Goal: Task Accomplishment & Management: Complete application form

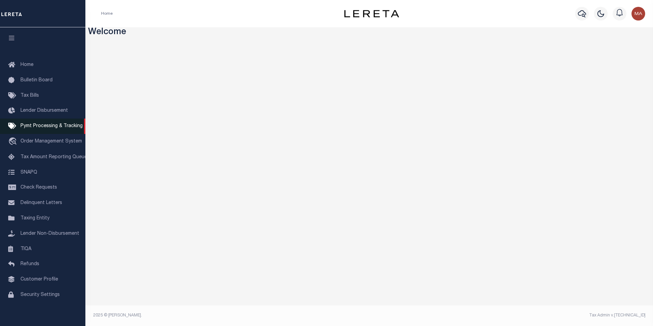
click at [30, 128] on span "Pymt Processing & Tracking" at bounding box center [51, 126] width 62 height 5
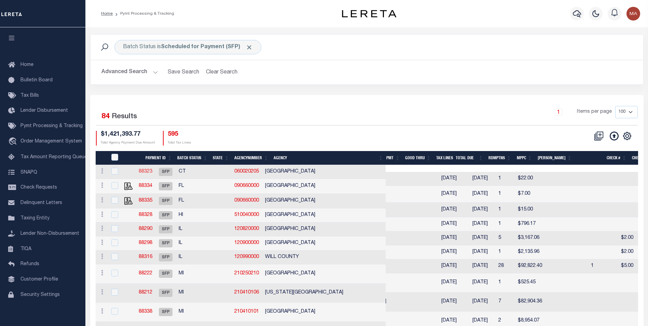
click at [152, 171] on link "88323" at bounding box center [146, 171] width 14 height 5
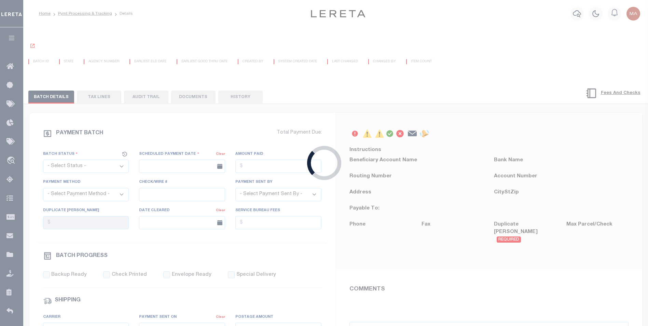
select select "SFP"
type input "[DATE]"
type input "[PERSON_NAME]"
radio input "true"
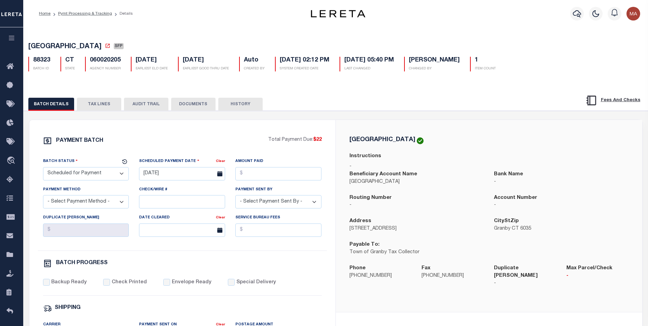
click at [624, 62] on div "88323 BATCH ID CT STATE 060020205 AGENCY NUMBER 08/01/2025 EARLIEST ELD DATE 08…" at bounding box center [335, 61] width 625 height 20
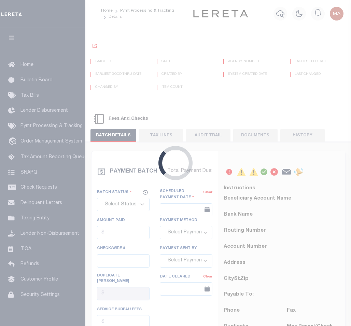
select select "SFP"
type input "[DATE]"
type input "[PERSON_NAME]"
radio input "true"
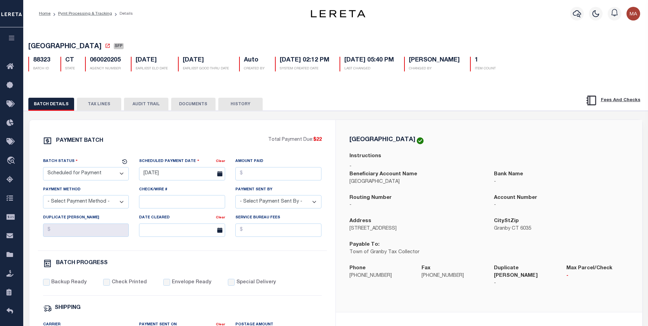
click at [11, 43] on button "button" at bounding box center [11, 38] width 23 height 23
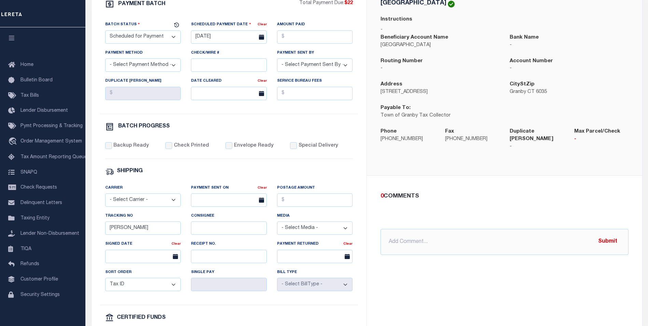
scroll to position [205, 0]
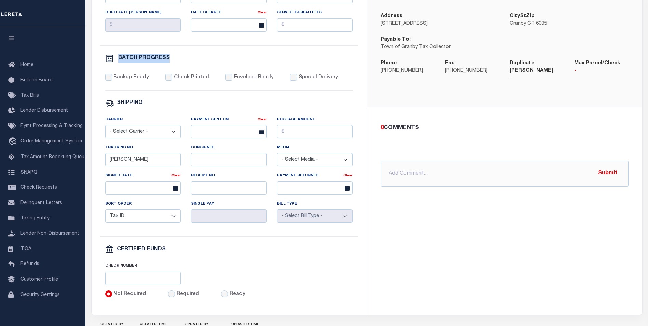
drag, startPoint x: 173, startPoint y: 65, endPoint x: 117, endPoint y: 64, distance: 56.0
click at [117, 63] on div "BATCH PROGRESS" at bounding box center [229, 58] width 248 height 9
copy h6 "BATCH PROGRESS"
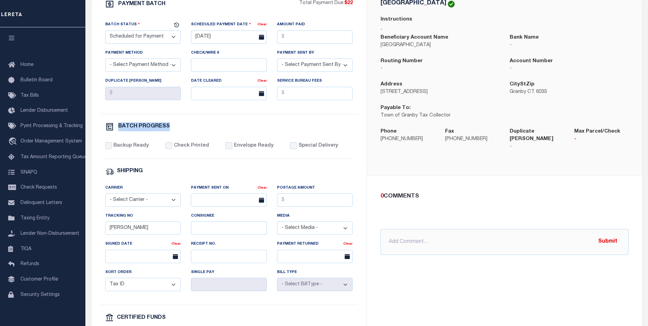
scroll to position [34, 0]
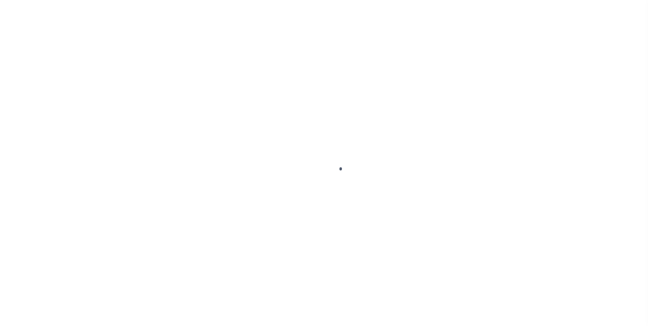
scroll to position [34, 0]
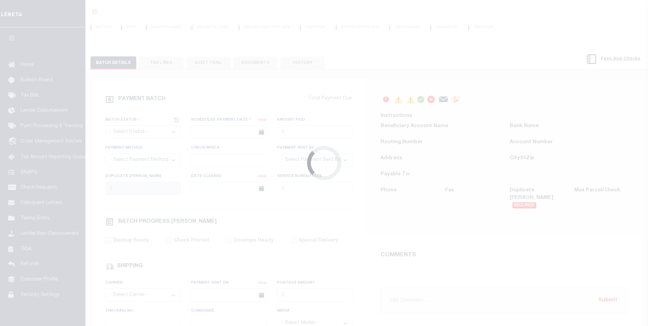
select select "SFP"
type input "[DATE]"
type input "[PERSON_NAME]"
radio input "true"
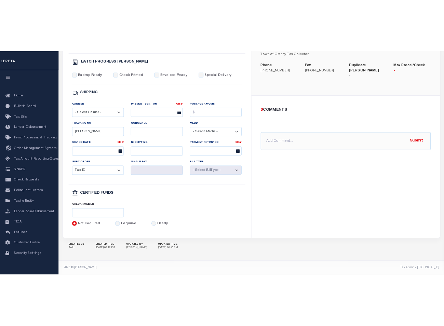
scroll to position [184, 0]
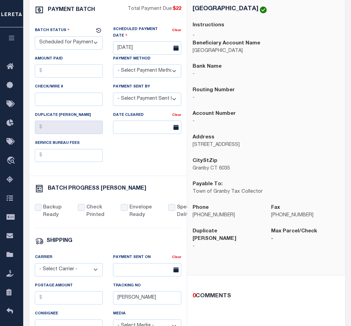
drag, startPoint x: 76, startPoint y: 12, endPoint x: 85, endPoint y: 193, distance: 181.3
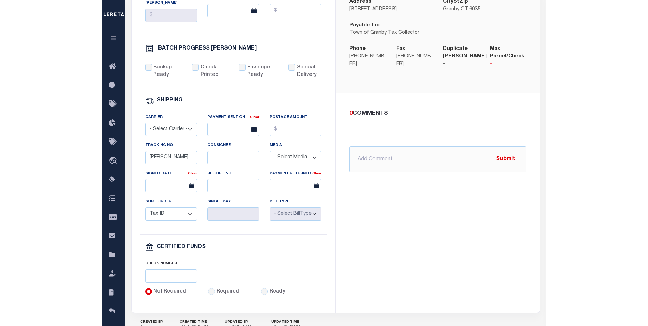
scroll to position [0, 0]
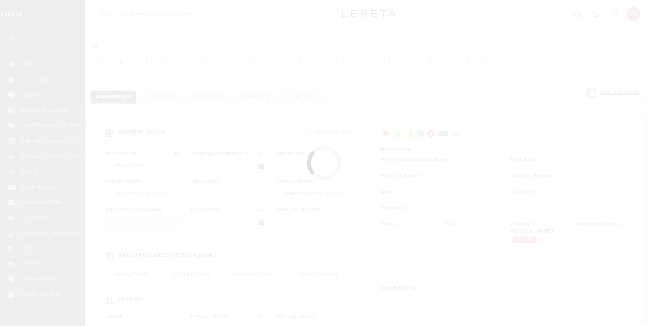
select select "SFP"
type input "07/23/2025"
type input "Barbara"
radio input "true"
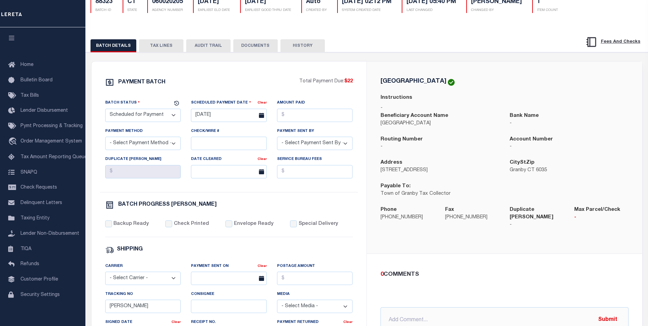
scroll to position [127, 0]
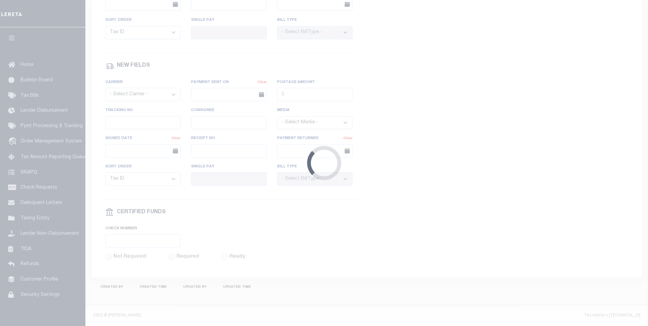
select select "SFP"
type input "[DATE]"
type input "[PERSON_NAME]"
radio input "true"
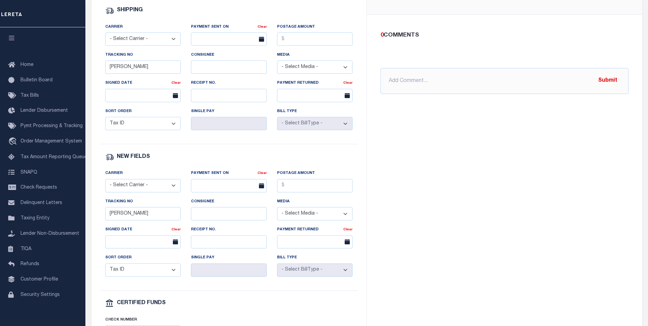
scroll to position [332, 0]
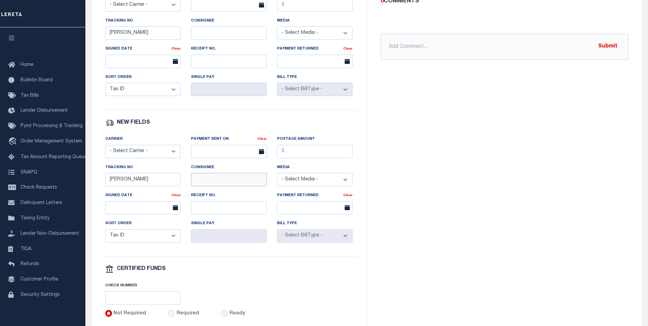
click at [196, 184] on input "Consignee" at bounding box center [229, 179] width 76 height 13
click at [242, 186] on input "Consignee" at bounding box center [229, 179] width 76 height 13
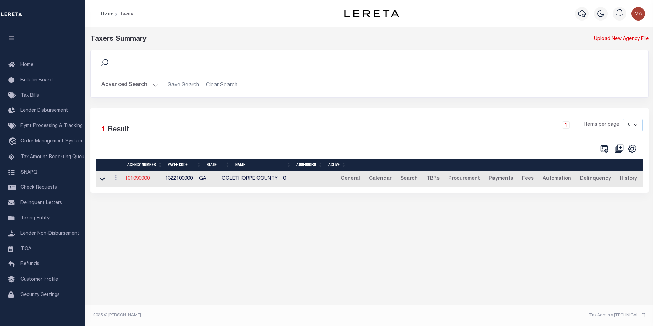
click at [139, 178] on link "101090000" at bounding box center [137, 178] width 25 height 5
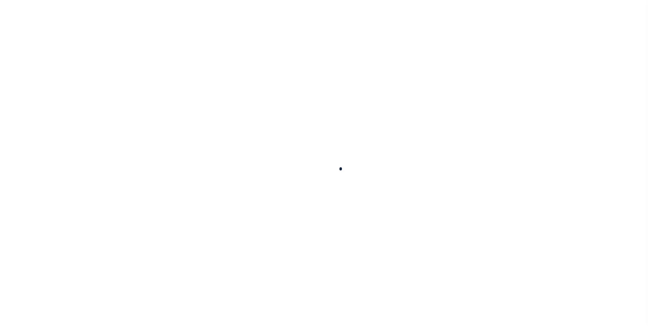
select select
checkbox input "false"
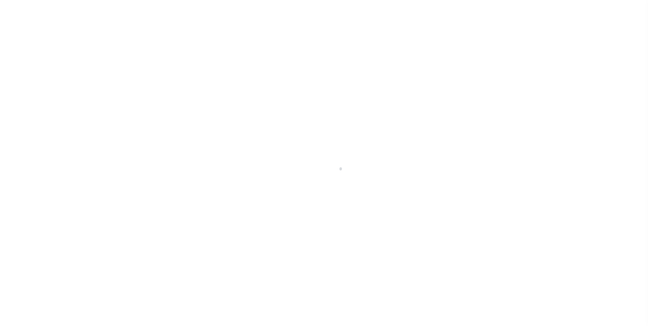
checkbox input "false"
type input "1322100000"
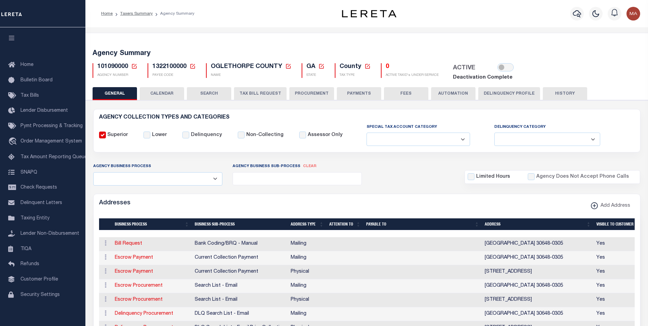
click at [348, 89] on button "PAYMENTS" at bounding box center [359, 93] width 44 height 13
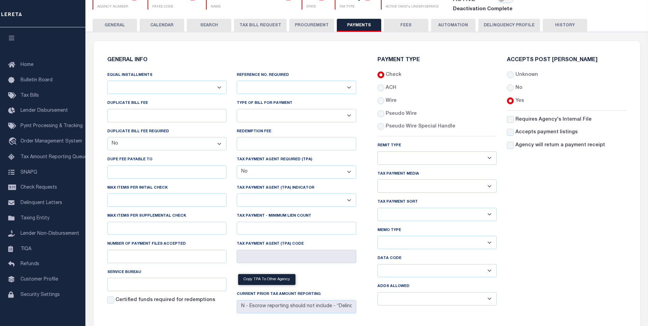
scroll to position [102, 0]
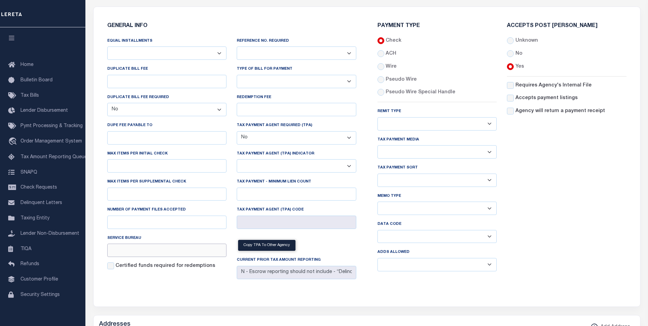
click at [128, 255] on input "Service Bureau" at bounding box center [167, 250] width 120 height 13
click at [177, 255] on input "Service Bureau" at bounding box center [167, 250] width 120 height 13
drag, startPoint x: 142, startPoint y: 241, endPoint x: 108, endPoint y: 241, distance: 33.8
click at [108, 241] on div "Service Bureau" at bounding box center [167, 245] width 120 height 23
copy label "Service Bureau"
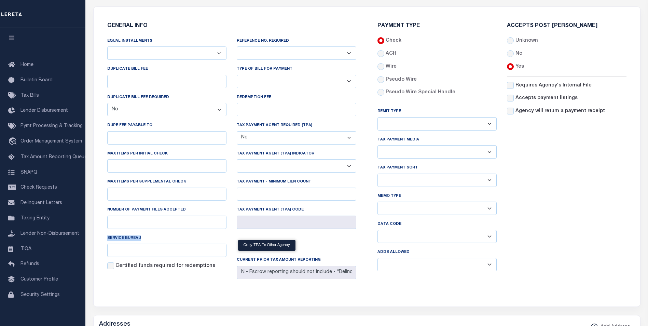
click at [447, 240] on select "Balance Due Mortgage Open Prior Supplemental" at bounding box center [437, 236] width 120 height 13
click at [541, 227] on div "Accepts Post Mark Unknown No Yes" at bounding box center [567, 149] width 130 height 253
drag, startPoint x: 400, startPoint y: 227, endPoint x: 375, endPoint y: 227, distance: 24.6
click at [375, 227] on div "Payment Type Check ACH Wire Remit Type" at bounding box center [437, 149] width 130 height 253
drag, startPoint x: 375, startPoint y: 227, endPoint x: 416, endPoint y: 228, distance: 40.3
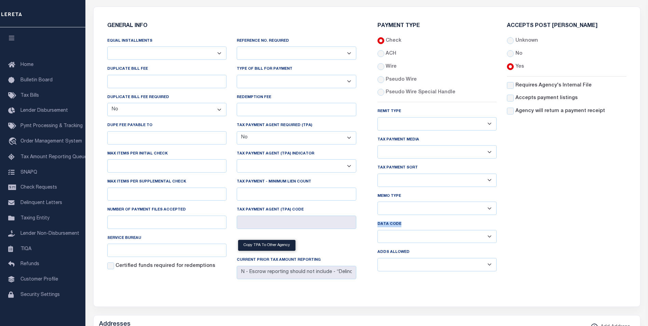
click at [416, 228] on div "Data Code Balance Due Mortgage Open Prior Supplemental" at bounding box center [437, 231] width 120 height 23
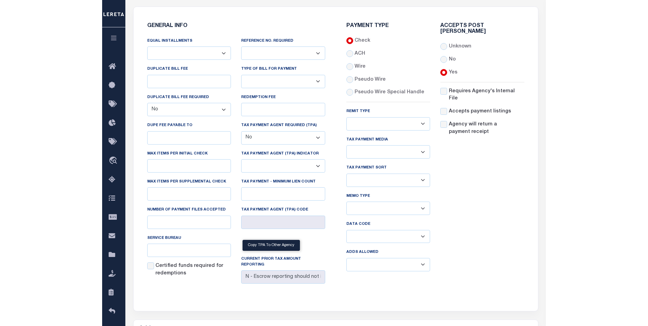
scroll to position [0, 0]
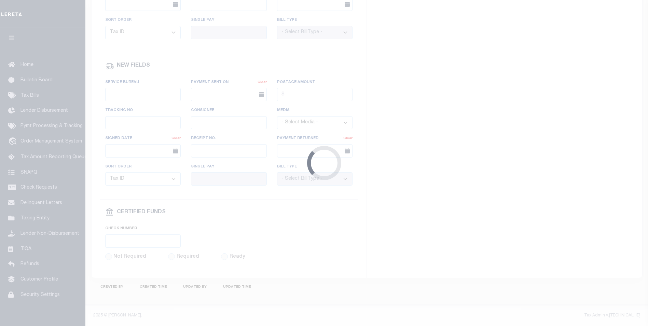
select select "SFP"
type input "07/23/2025"
type input "Barbara"
radio input "true"
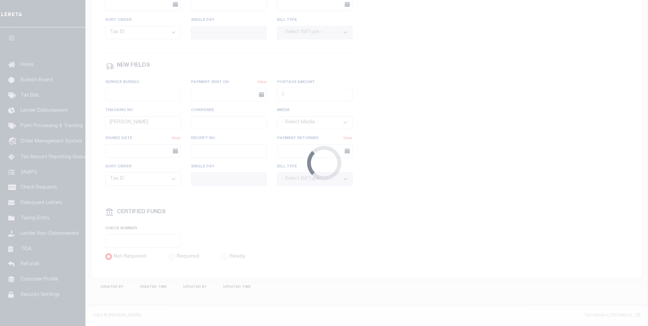
scroll to position [400, 0]
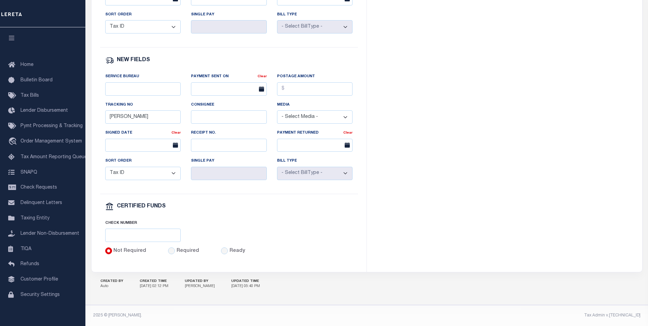
click at [346, 116] on select "- Select Media - CD/DVD Fax Other Paper List Programmed Output Spreadsheet" at bounding box center [315, 116] width 76 height 13
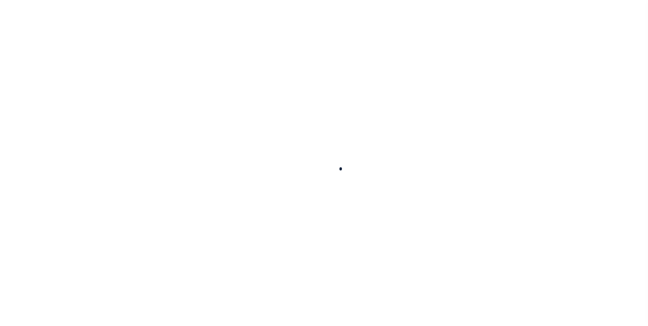
select select
checkbox input "false"
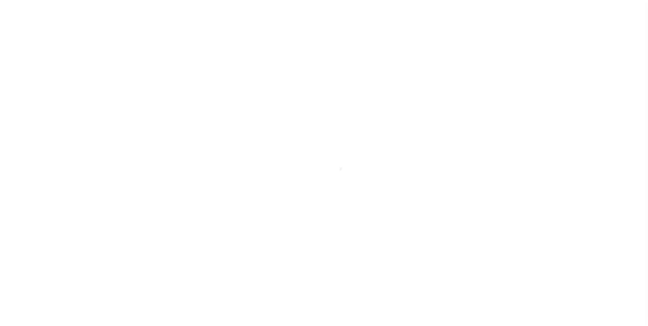
checkbox input "false"
type input "1322100000"
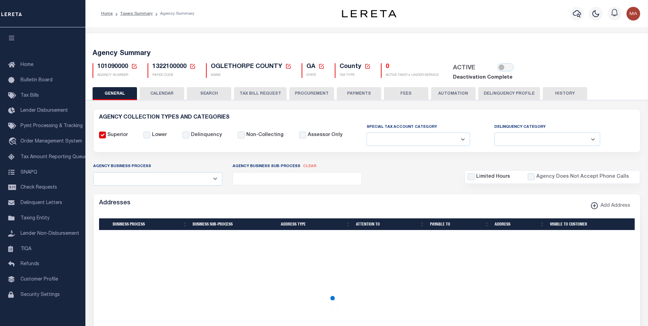
drag, startPoint x: 359, startPoint y: 95, endPoint x: 456, endPoint y: 164, distance: 118.6
click at [359, 95] on button "PAYMENTS" at bounding box center [359, 93] width 44 height 13
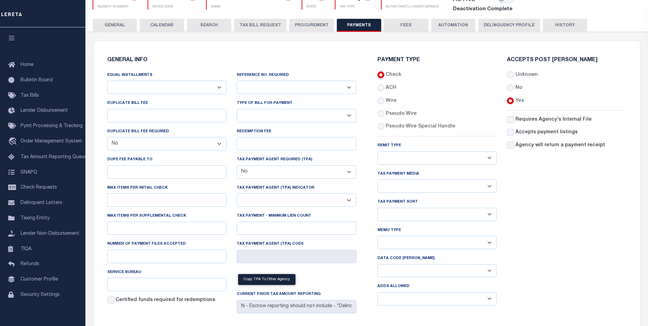
scroll to position [102, 0]
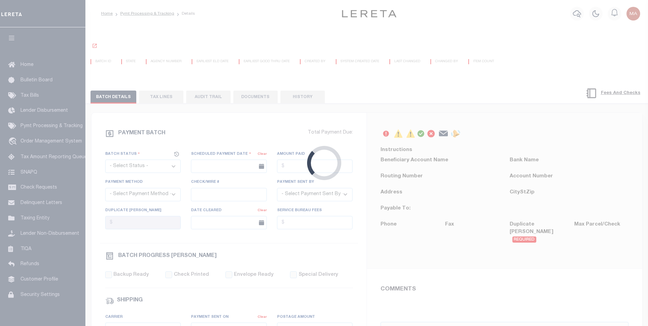
select select "SFP"
type input "[DATE]"
type input "[PERSON_NAME]"
radio input "true"
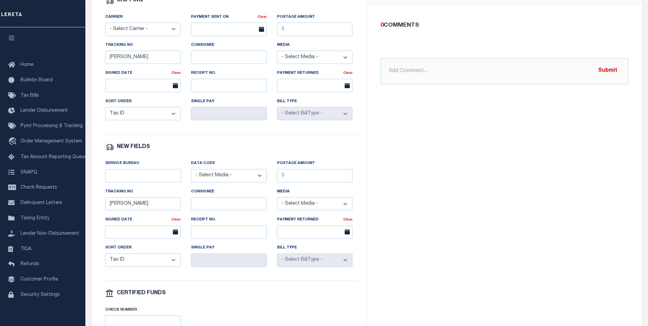
scroll to position [342, 0]
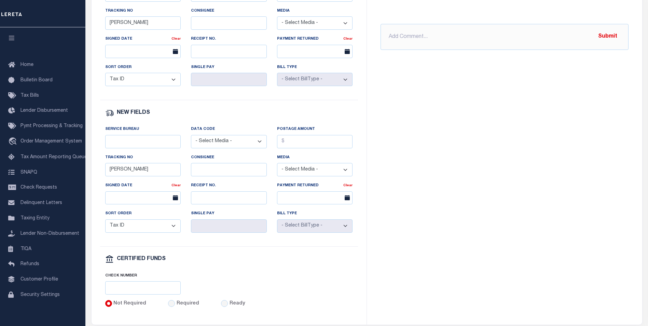
click at [229, 148] on select "- Select Media - CD/DVD Fax Other Paper List Programmed Output Spreadsheet" at bounding box center [229, 141] width 76 height 13
click at [244, 126] on div "PAYMENT BATCH $22" at bounding box center [229, 51] width 259 height 513
